Goal: Task Accomplishment & Management: Use online tool/utility

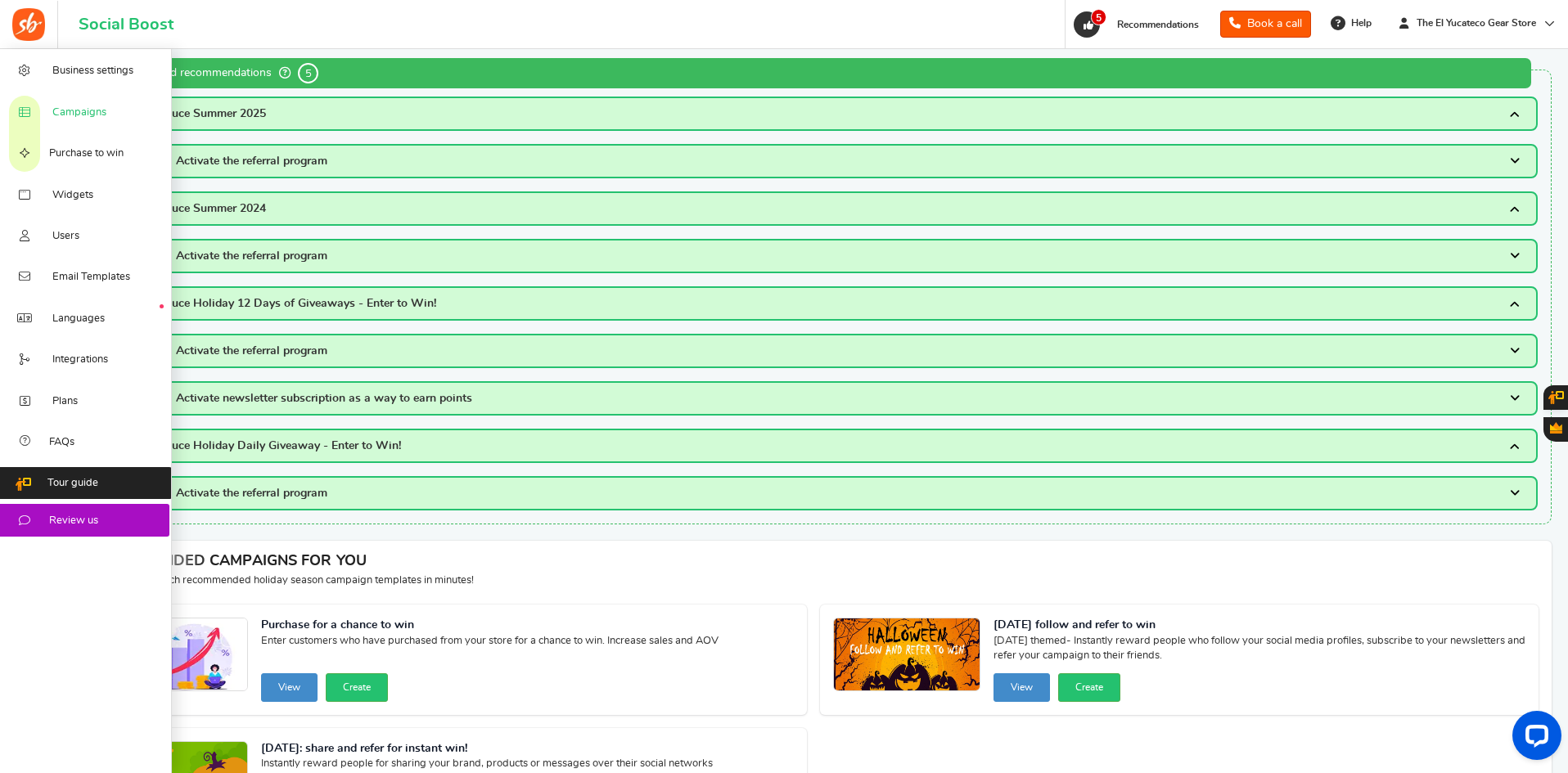
click at [73, 108] on span "Campaigns" at bounding box center [79, 113] width 54 height 15
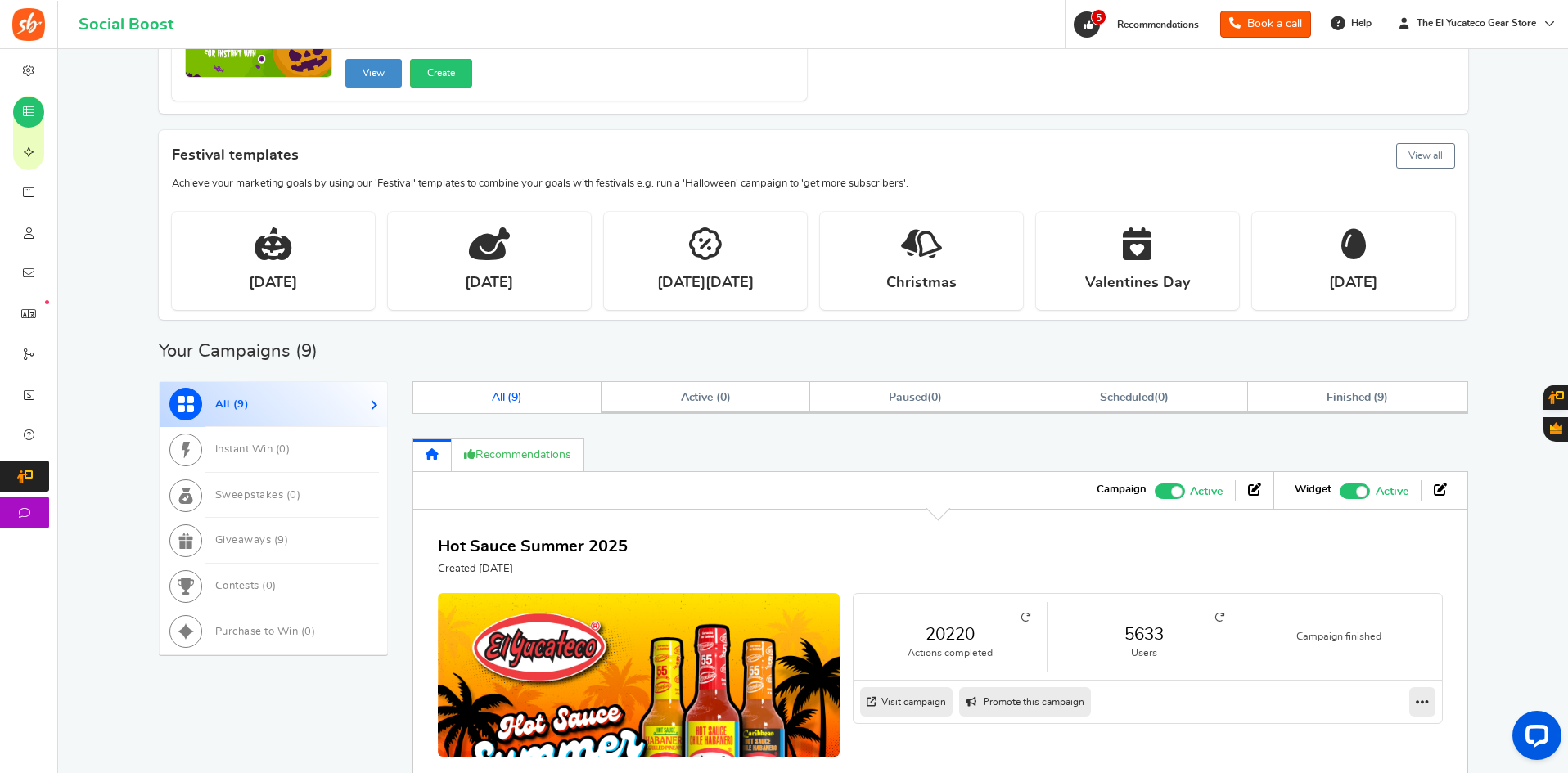
scroll to position [245, 0]
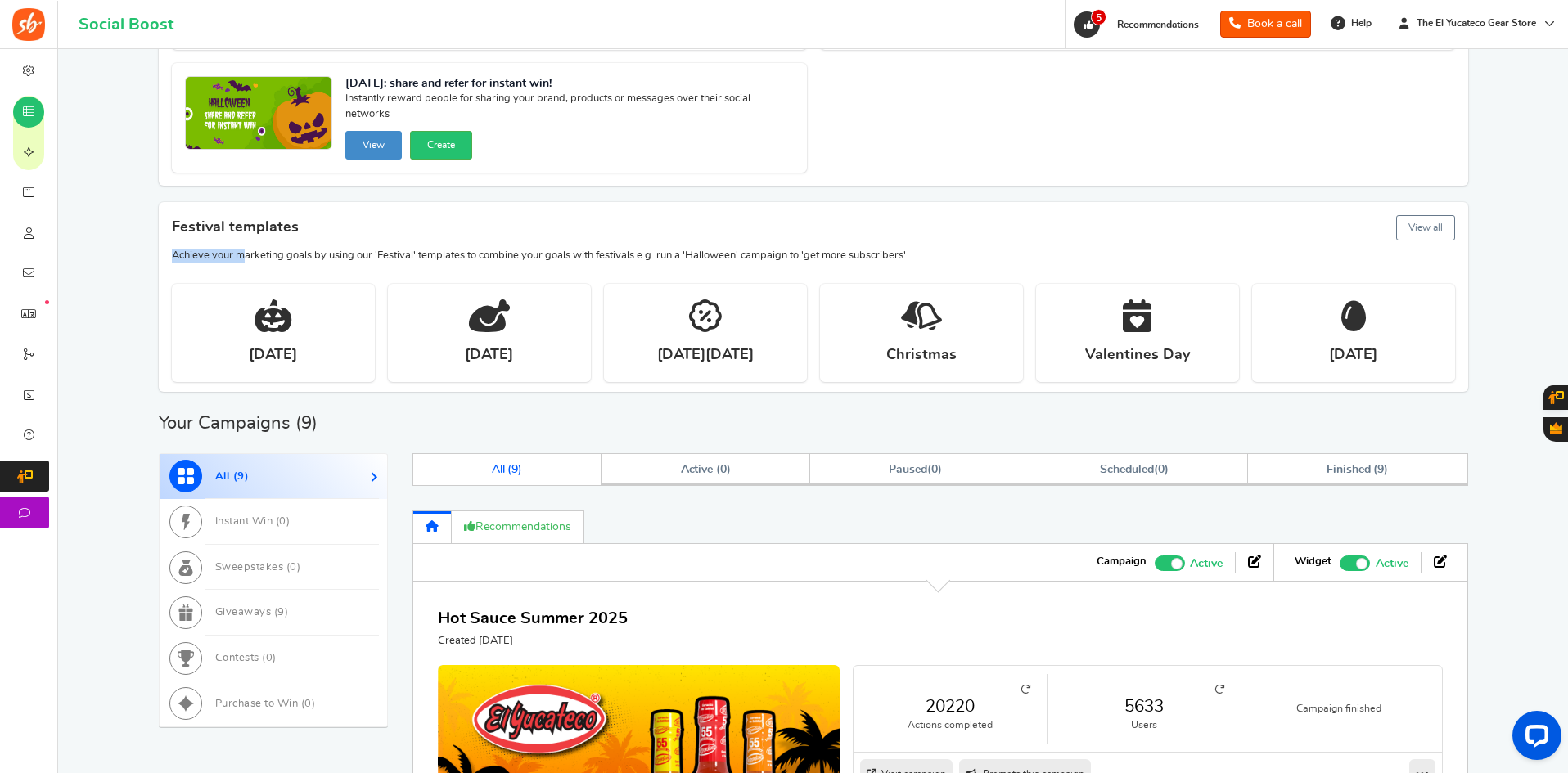
drag, startPoint x: 356, startPoint y: 251, endPoint x: 1034, endPoint y: 235, distance: 678.2
click at [1030, 235] on div "Festival templates View all Achieve your marketing goals by using our 'Festival…" at bounding box center [814, 233] width 1310 height 62
click at [1034, 235] on h4 "Festival templates View all" at bounding box center [813, 227] width 1284 height 32
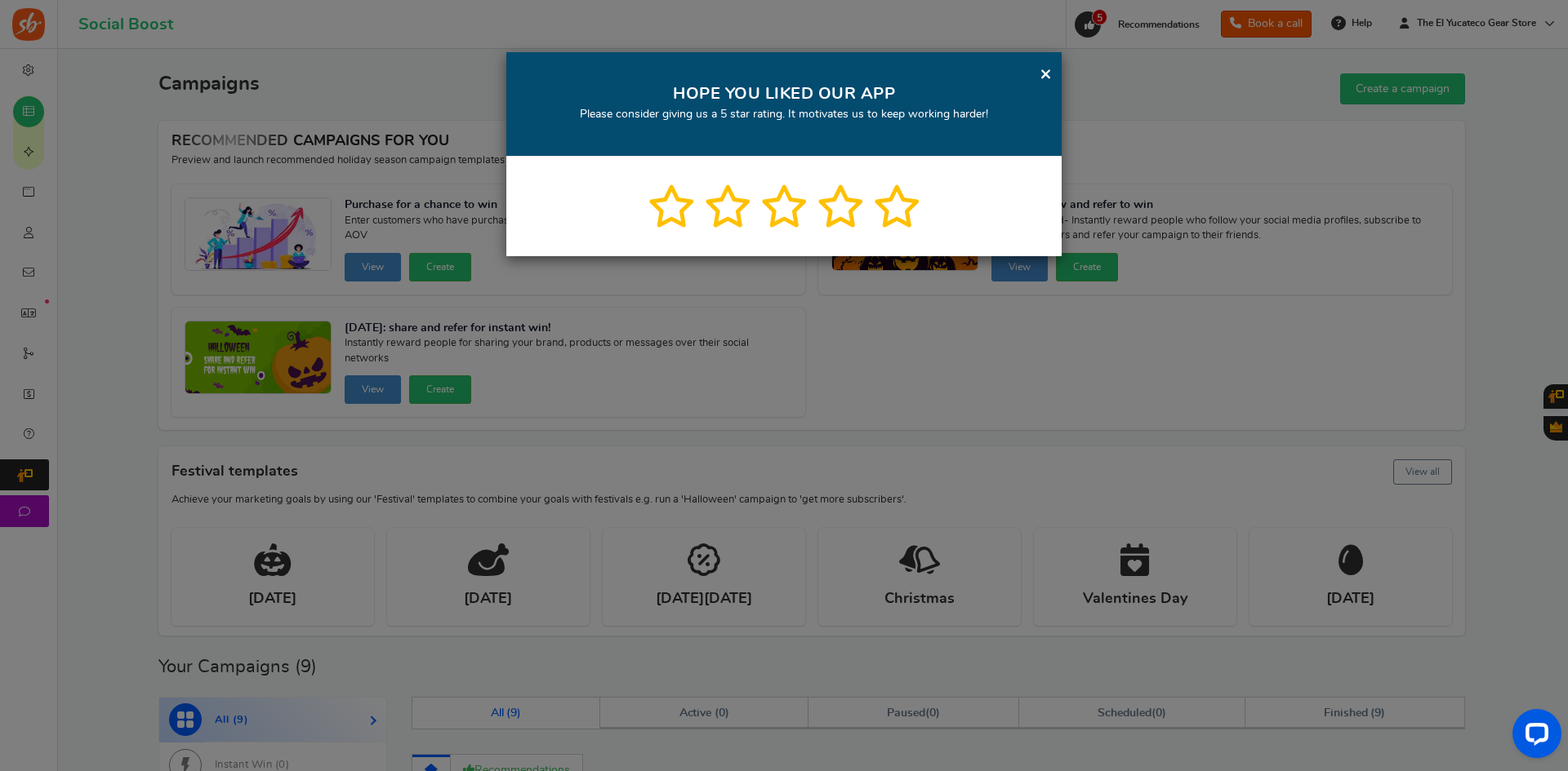
click at [1043, 78] on link "×" at bounding box center [1046, 73] width 13 height 21
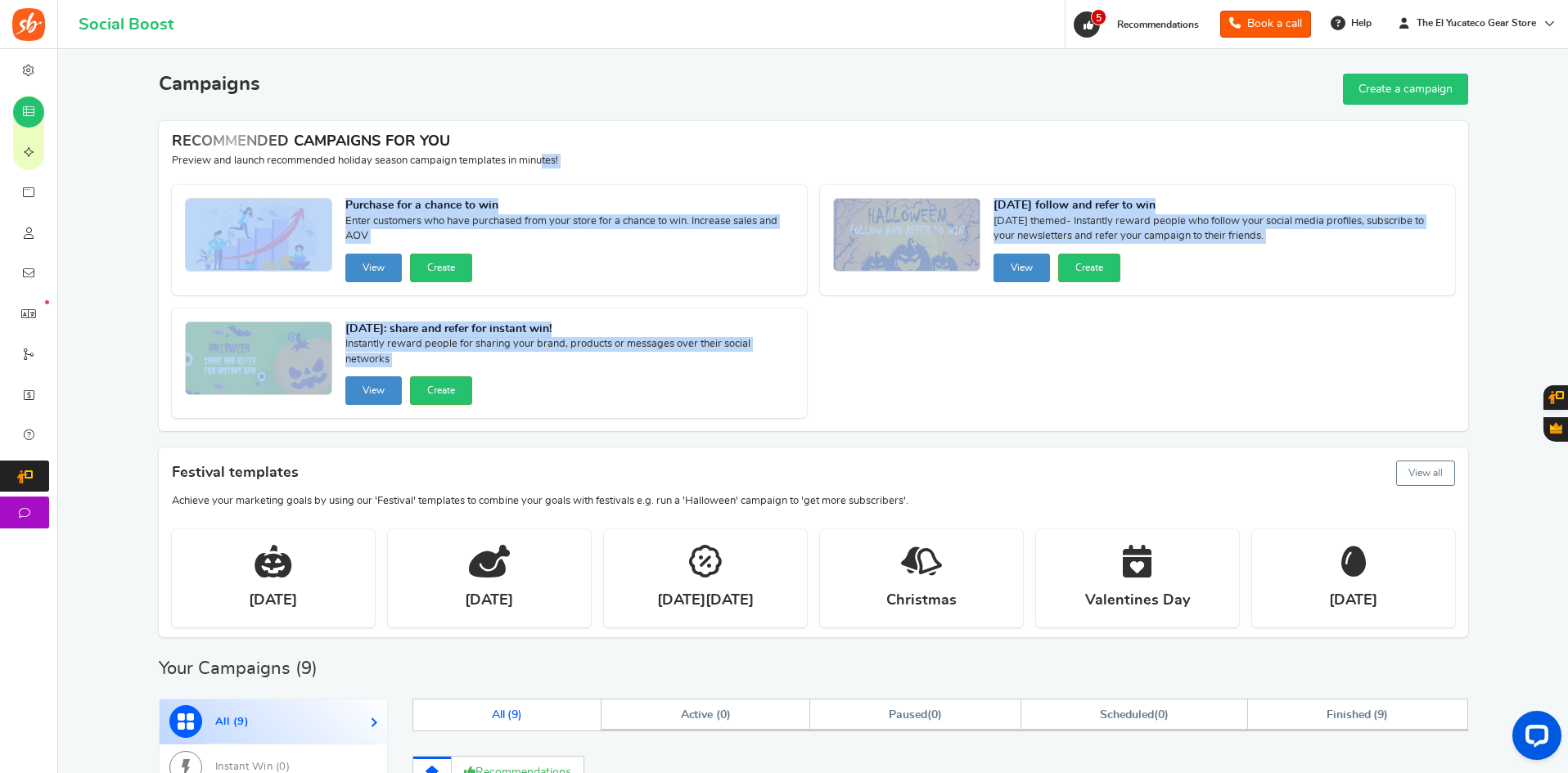
drag, startPoint x: 551, startPoint y: 162, endPoint x: 555, endPoint y: 393, distance: 231.0
click at [555, 393] on div "RECOMMENDED CAMPAIGNS FOR YOU New Preview and launch recommended holiday season…" at bounding box center [814, 275] width 1310 height 310
click at [856, 396] on div "Purchase for a chance to win Enter customers who have purchased from your store…" at bounding box center [814, 302] width 1310 height 260
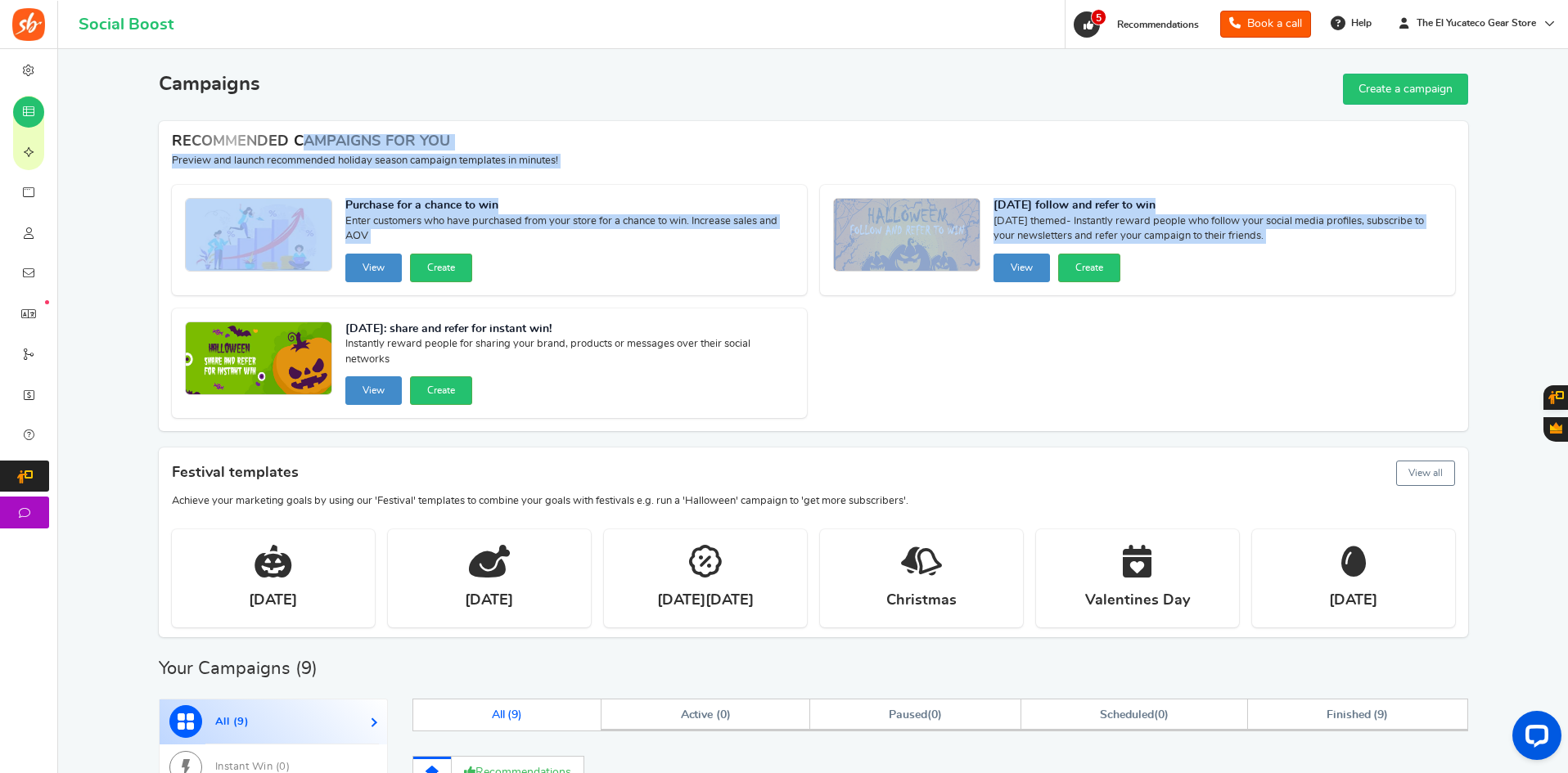
drag, startPoint x: 1218, startPoint y: 396, endPoint x: 167, endPoint y: 121, distance: 1086.4
click at [167, 121] on div "RECOMMENDED CAMPAIGNS FOR YOU New Preview and launch recommended holiday season…" at bounding box center [814, 275] width 1310 height 310
click at [167, 121] on div "RECOMMENDED CAMPAIGNS FOR YOU New Preview and launch recommended holiday season…" at bounding box center [814, 146] width 1310 height 51
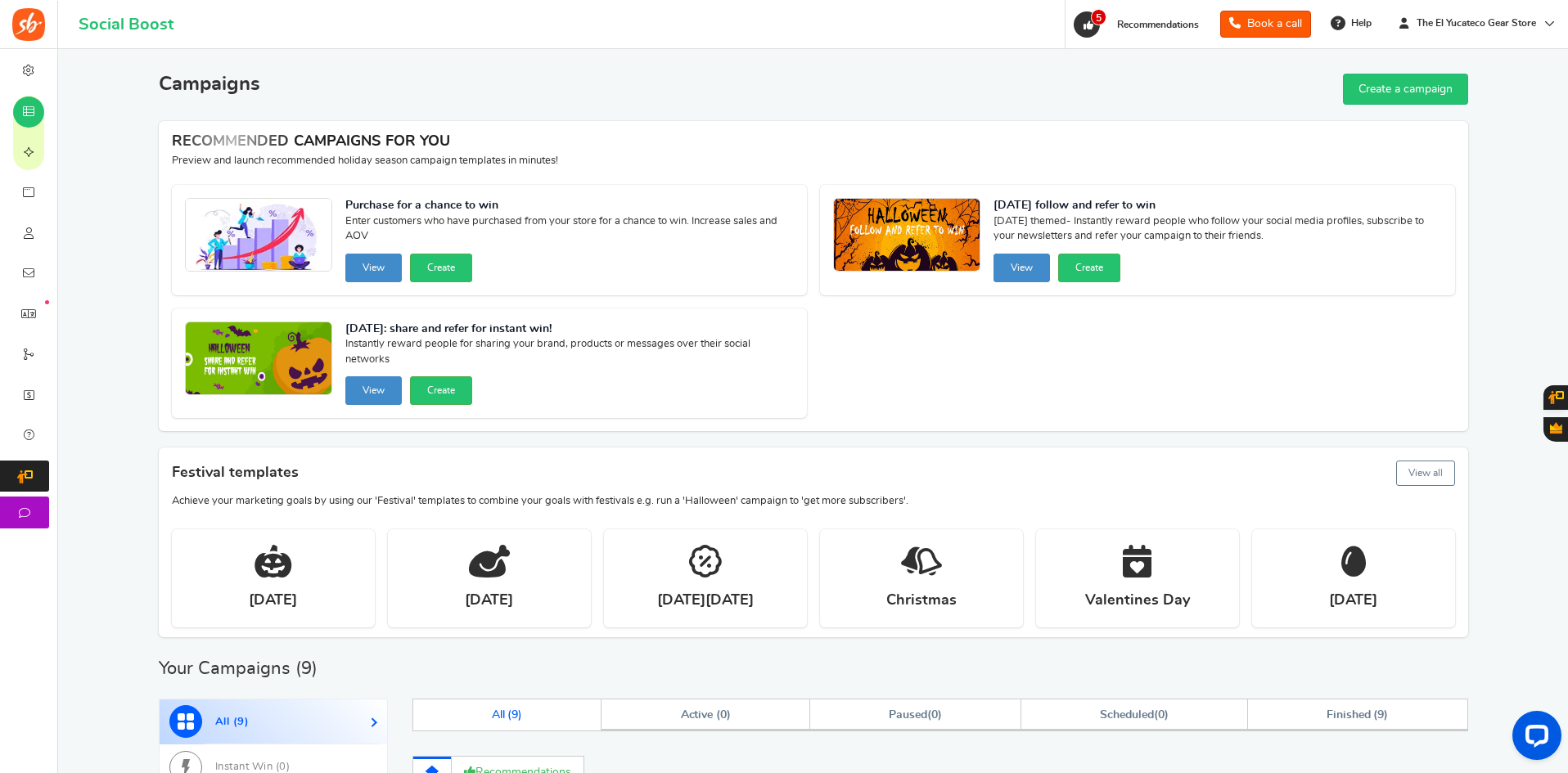
drag, startPoint x: 152, startPoint y: 134, endPoint x: 144, endPoint y: 138, distance: 8.9
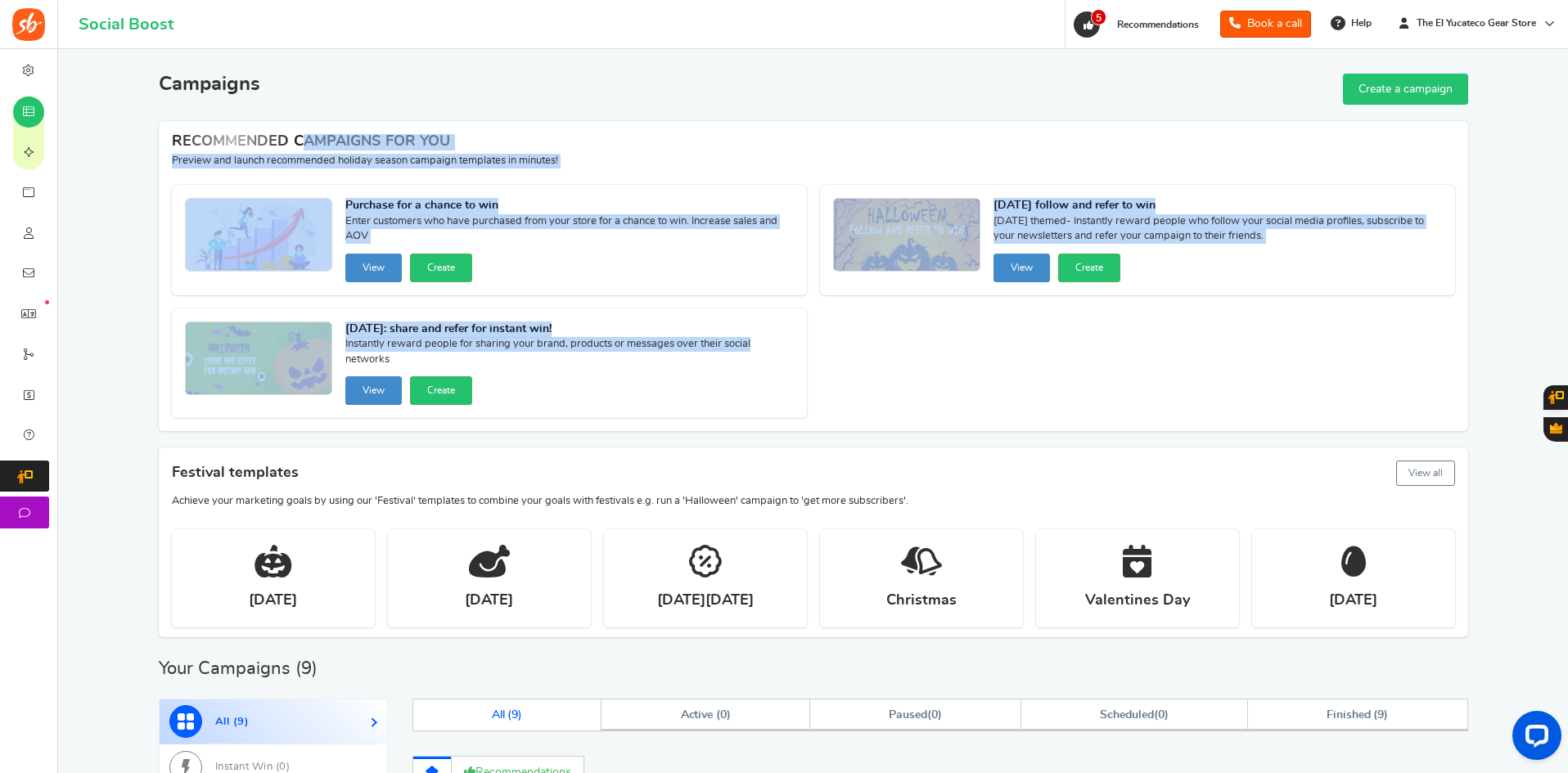
drag, startPoint x: 600, startPoint y: 268, endPoint x: 759, endPoint y: 344, distance: 176.2
click at [759, 344] on div "RECOMMENDED CAMPAIGNS FOR YOU New Preview and launch recommended holiday season…" at bounding box center [814, 275] width 1310 height 310
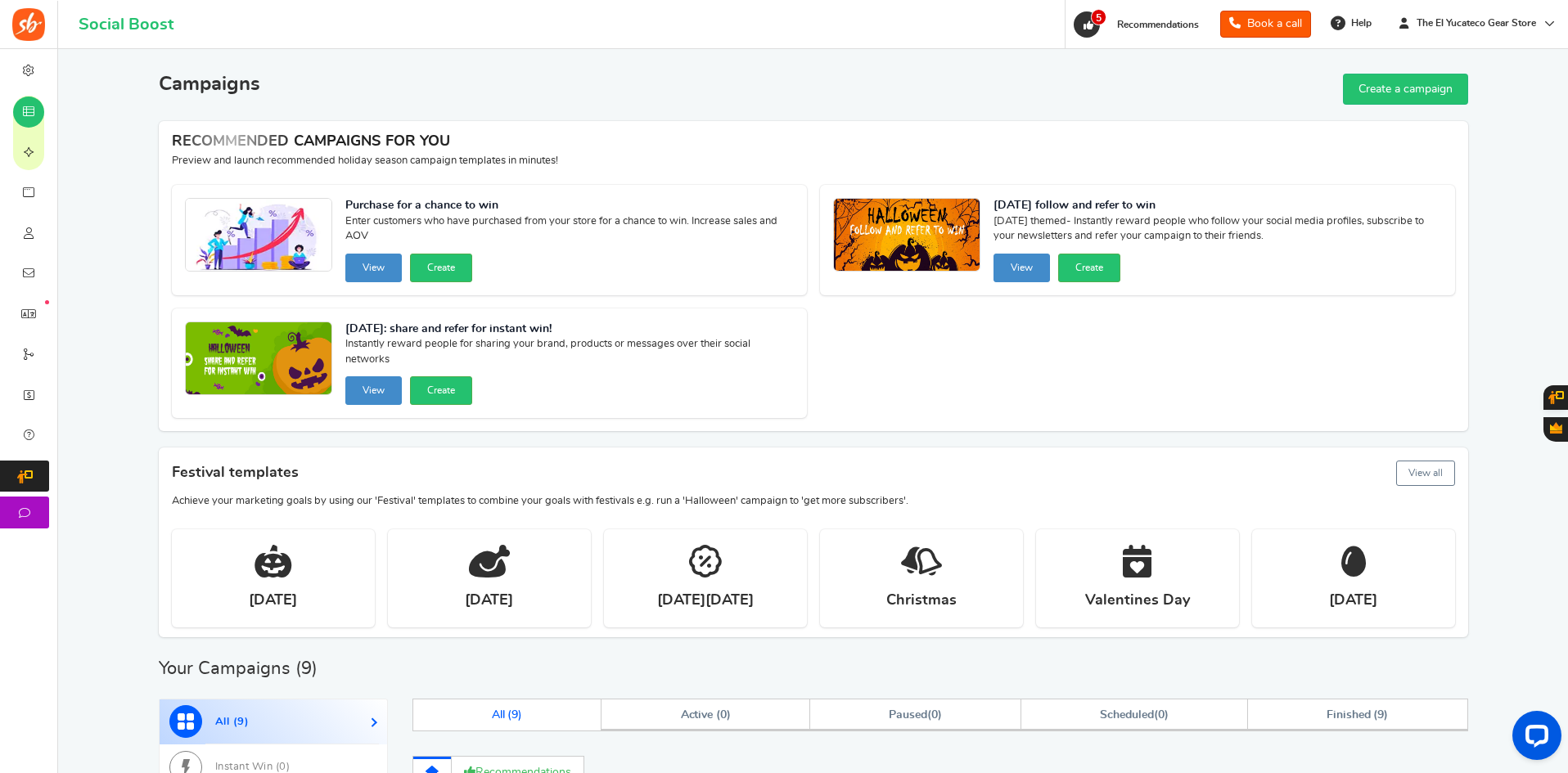
click at [799, 370] on div "[DATE]: share and refer for instant win! Instantly reward people for sharing yo…" at bounding box center [489, 364] width 635 height 111
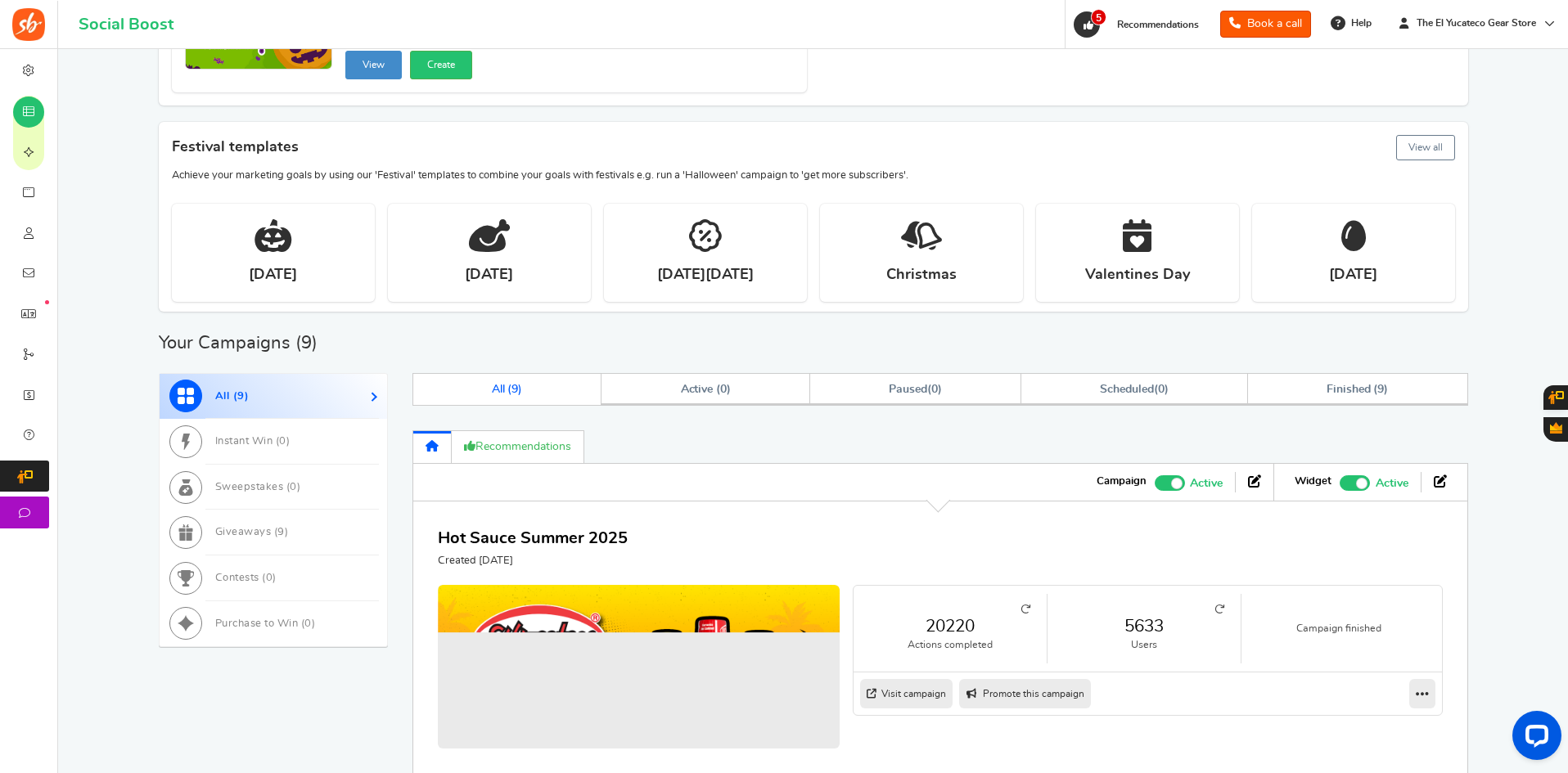
scroll to position [491, 0]
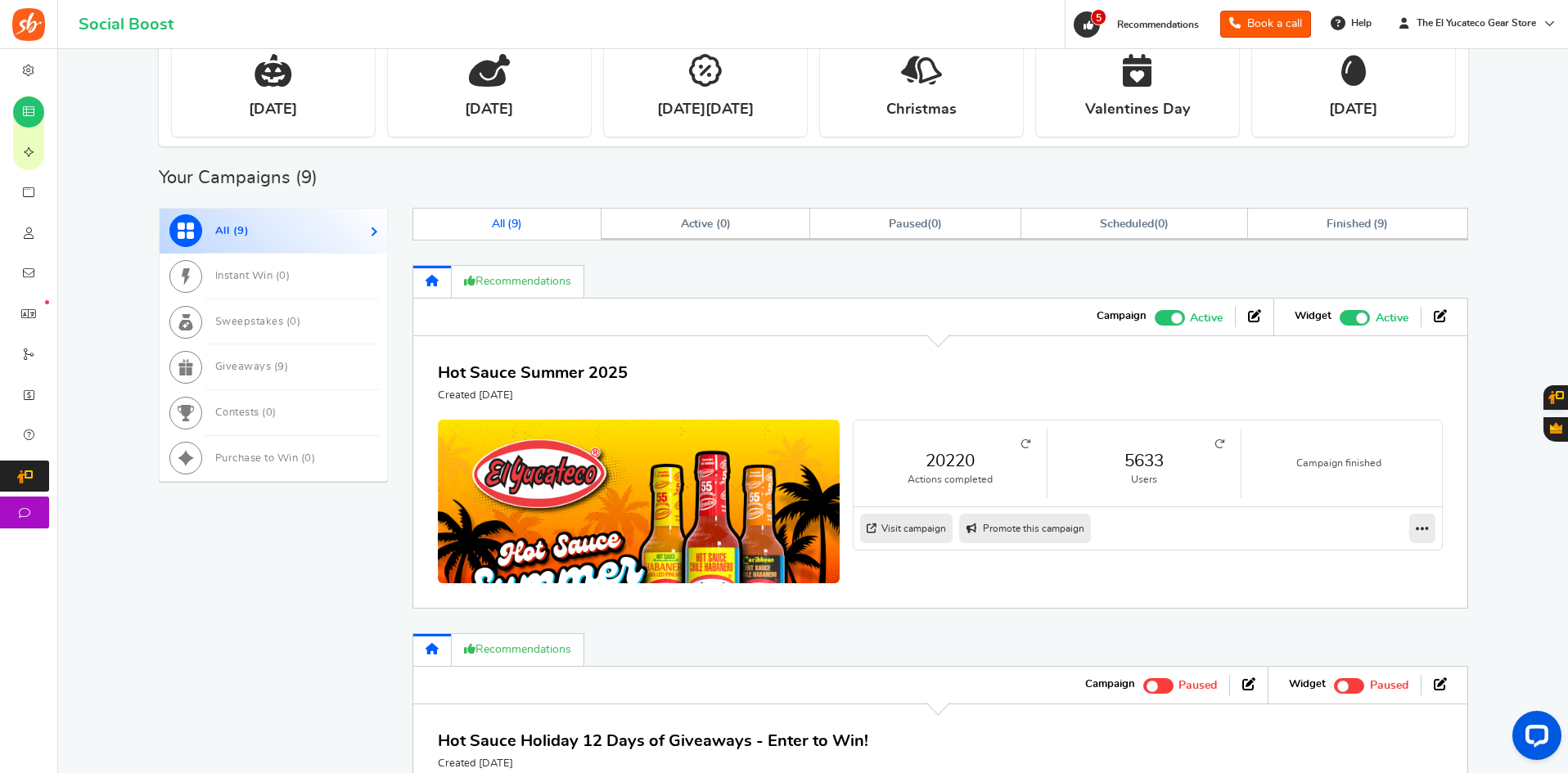
click at [897, 523] on link "Visit campaign" at bounding box center [907, 529] width 93 height 29
click at [918, 530] on link "Visit campaign" at bounding box center [907, 529] width 93 height 29
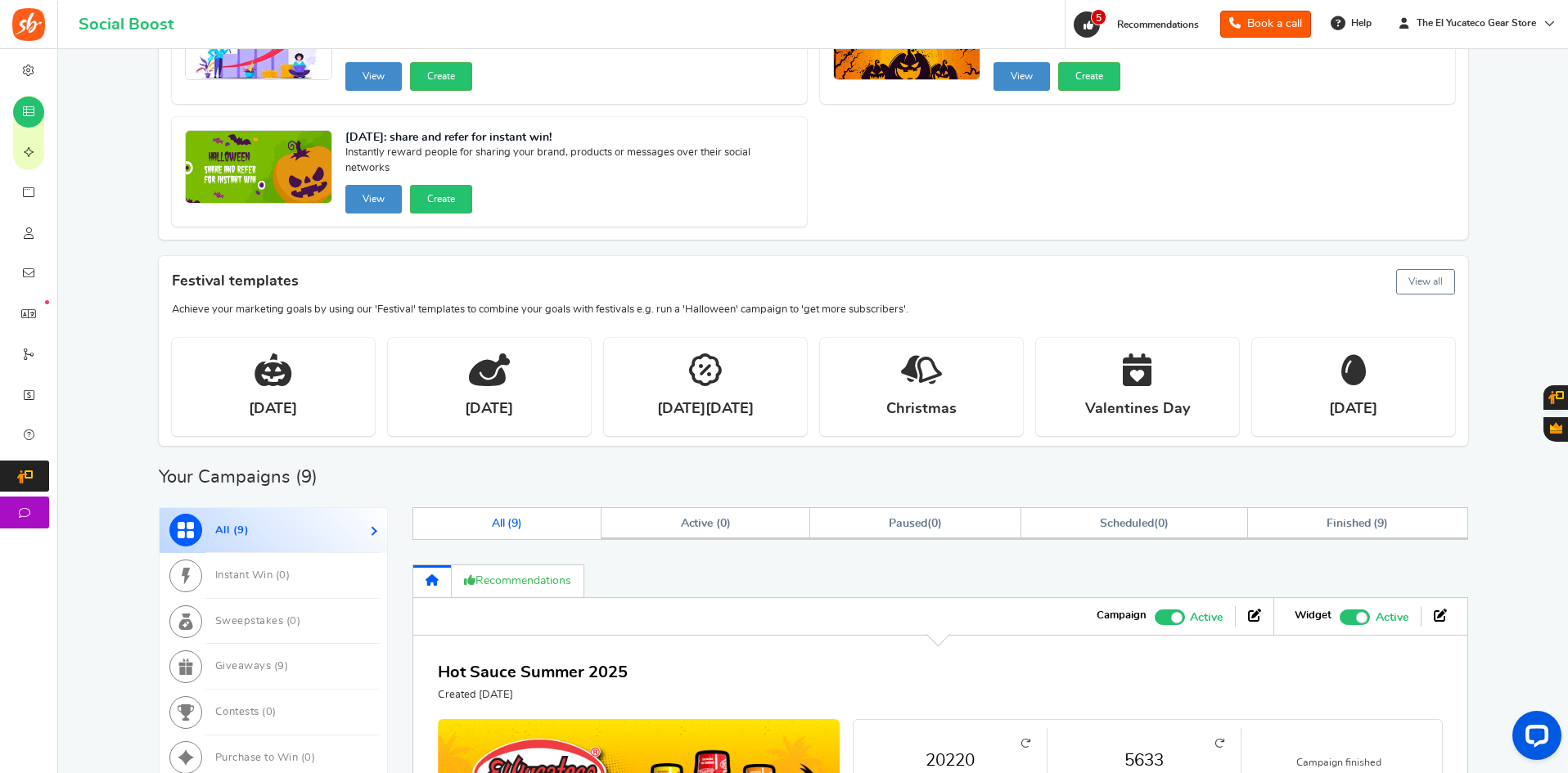
scroll to position [164, 0]
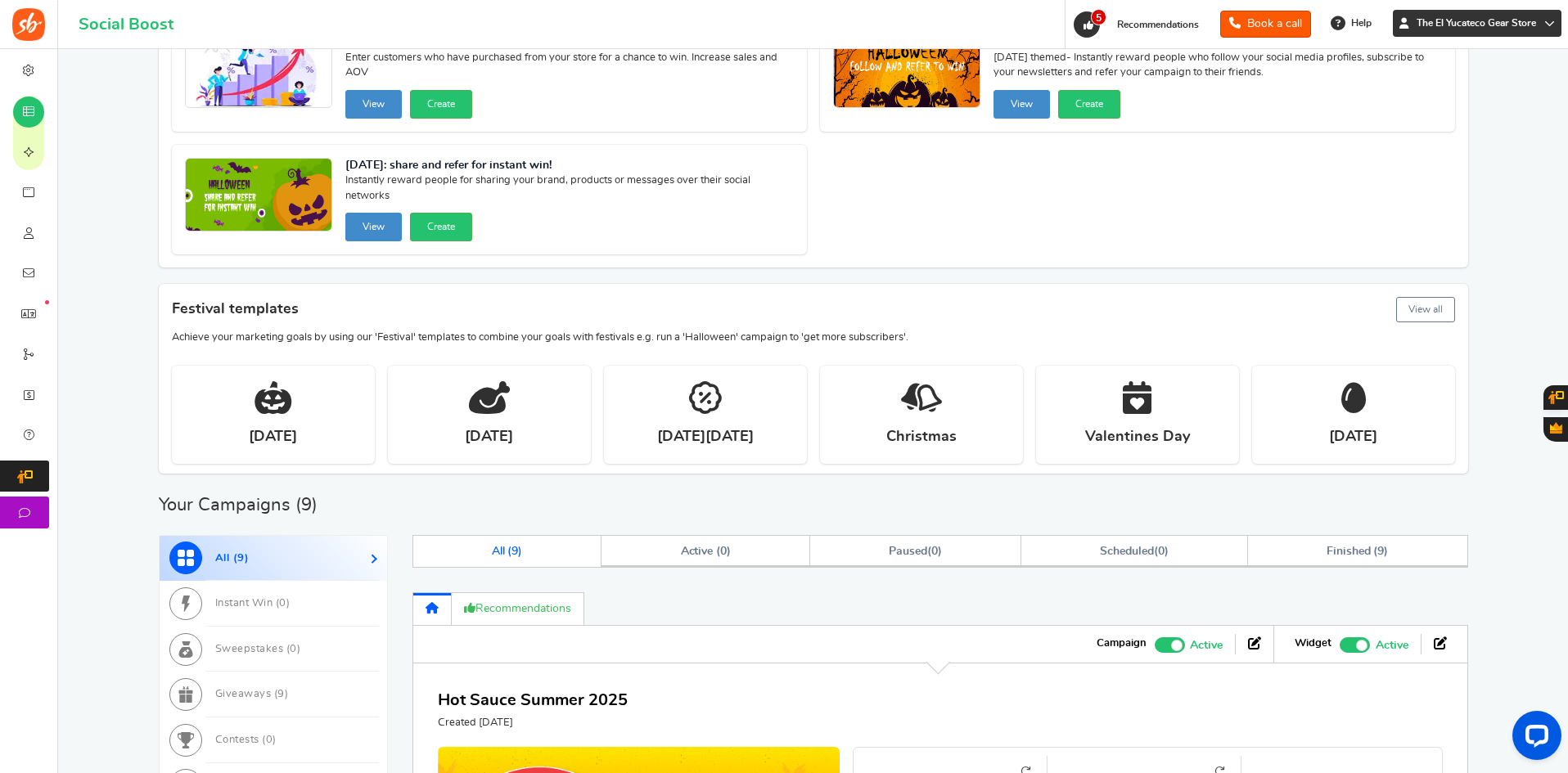
click at [1480, 33] on link "The El Yucateco Gear Store" at bounding box center [1477, 24] width 169 height 27
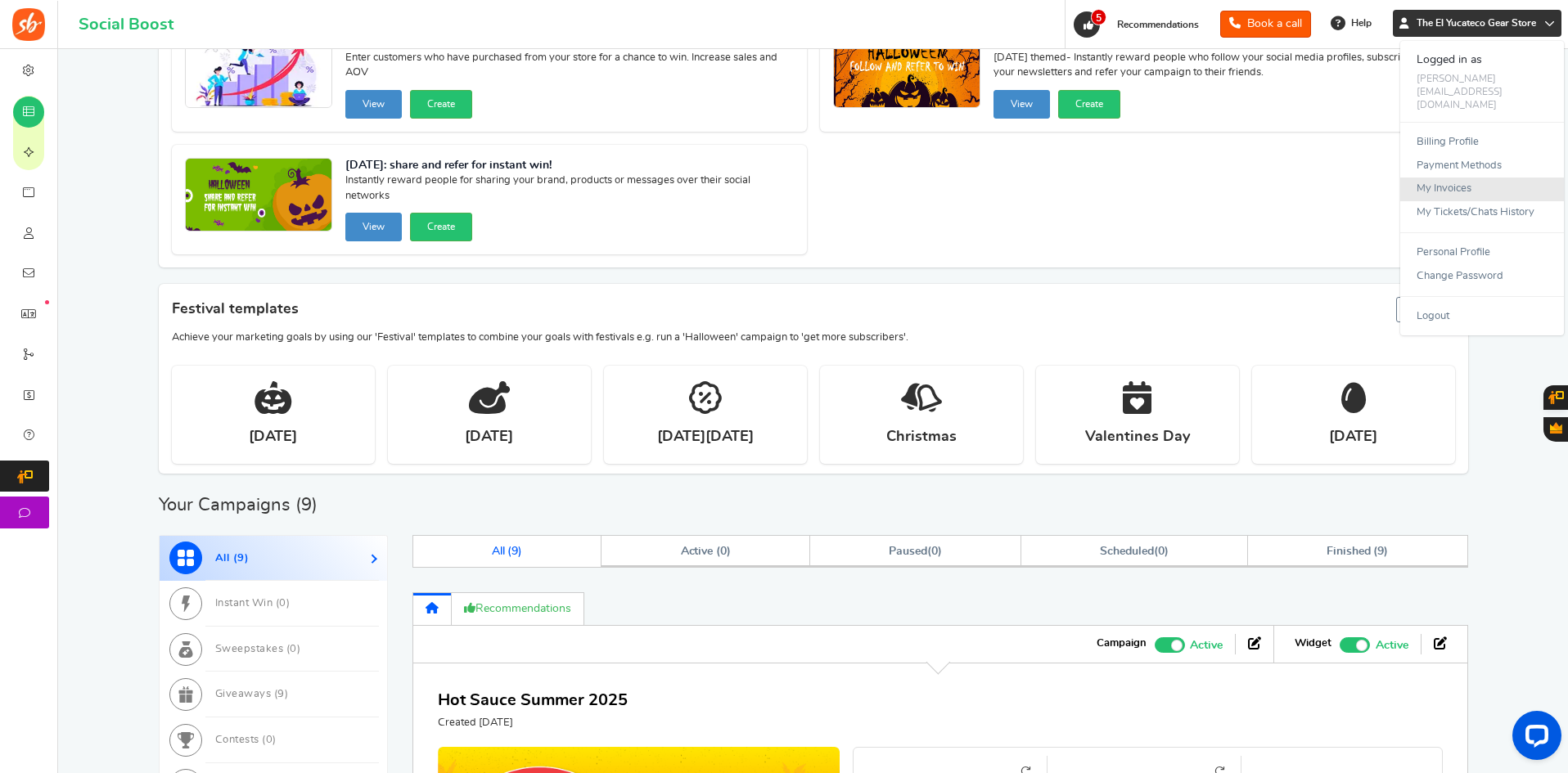
click at [1446, 178] on link "My Invoices" at bounding box center [1483, 190] width 164 height 24
